Goal: Information Seeking & Learning: Learn about a topic

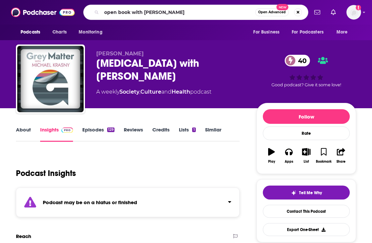
type input "open book with [PERSON_NAME]"
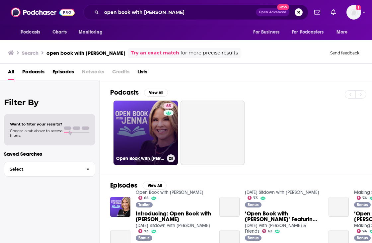
click at [150, 122] on link "65 Open Book with [PERSON_NAME]" at bounding box center [146, 133] width 64 height 64
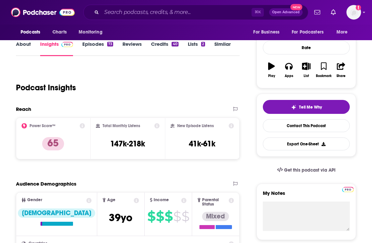
scroll to position [89, 0]
